Goal: Check status: Check status

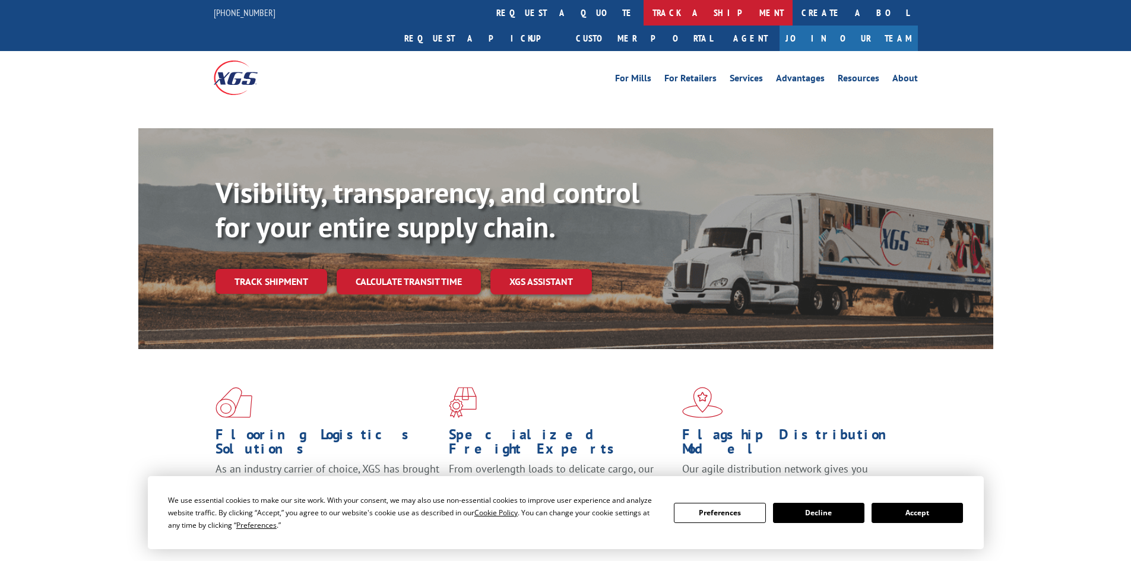
click at [644, 15] on link "track a shipment" at bounding box center [718, 13] width 149 height 26
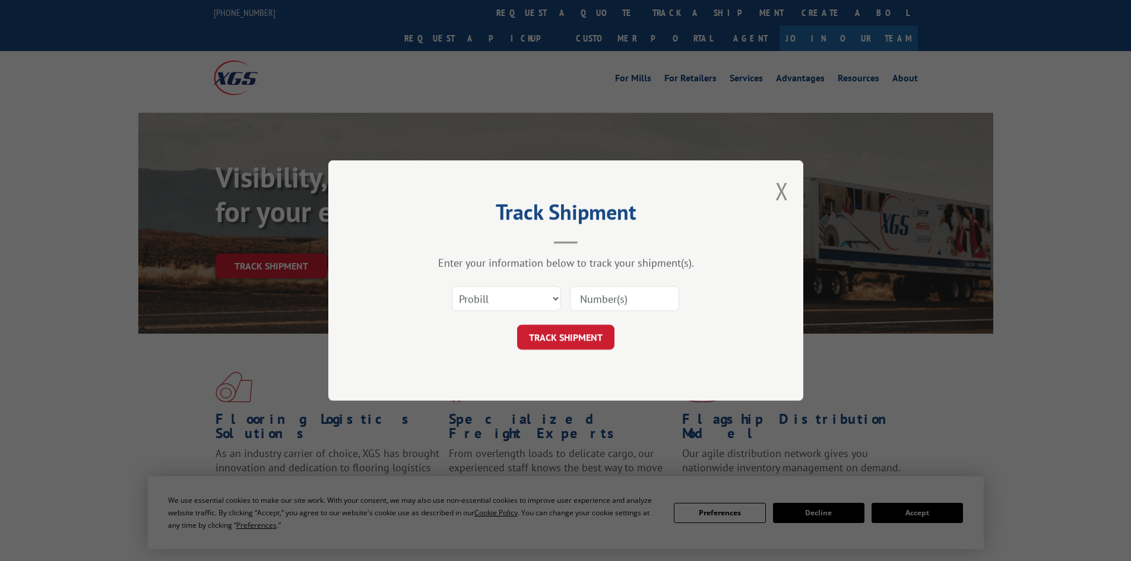
click at [521, 300] on select "Select category... Probill BOL PO" at bounding box center [506, 298] width 109 height 25
select select "bol"
click at [452, 286] on select "Select category... Probill BOL PO" at bounding box center [506, 298] width 109 height 25
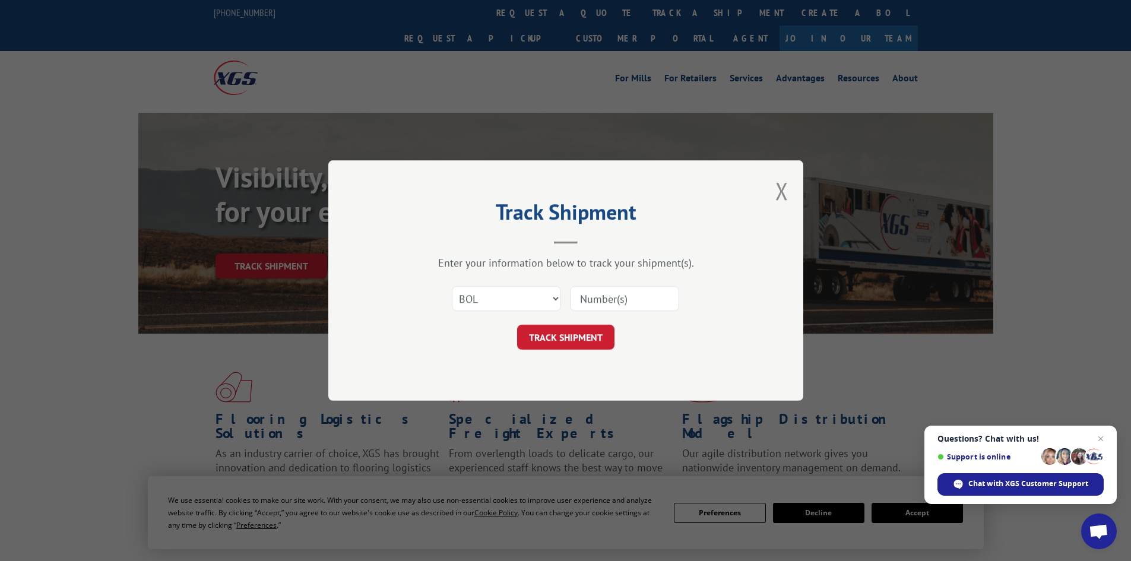
paste input "7054640"
type input "7054640"
click at [588, 336] on button "TRACK SHIPMENT" at bounding box center [565, 337] width 97 height 25
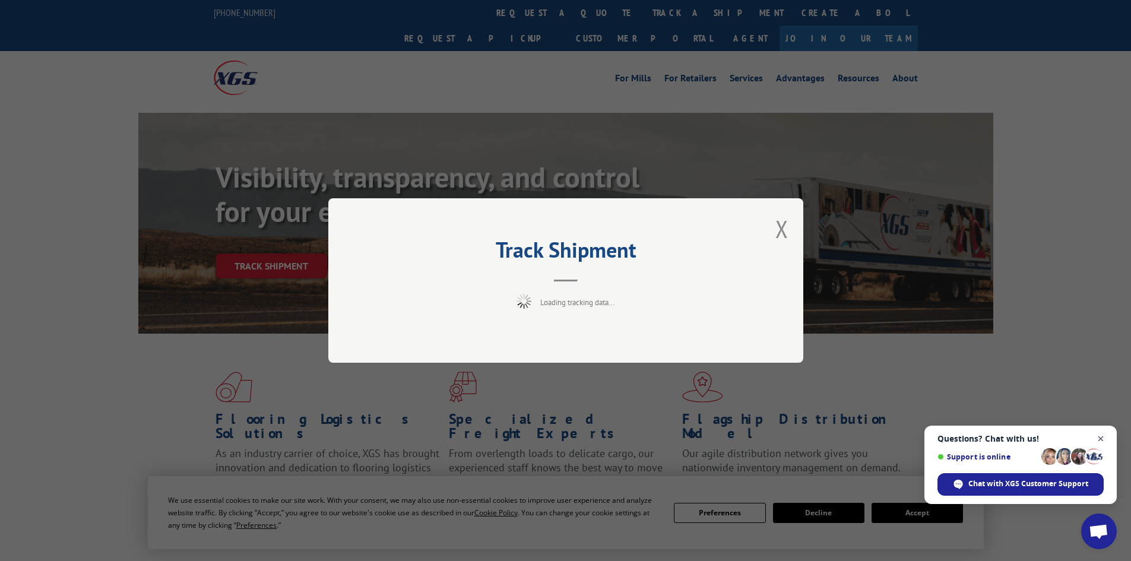
click at [1104, 438] on span "Close chat" at bounding box center [1101, 439] width 15 height 15
